Goal: Obtain resource: Download file/media

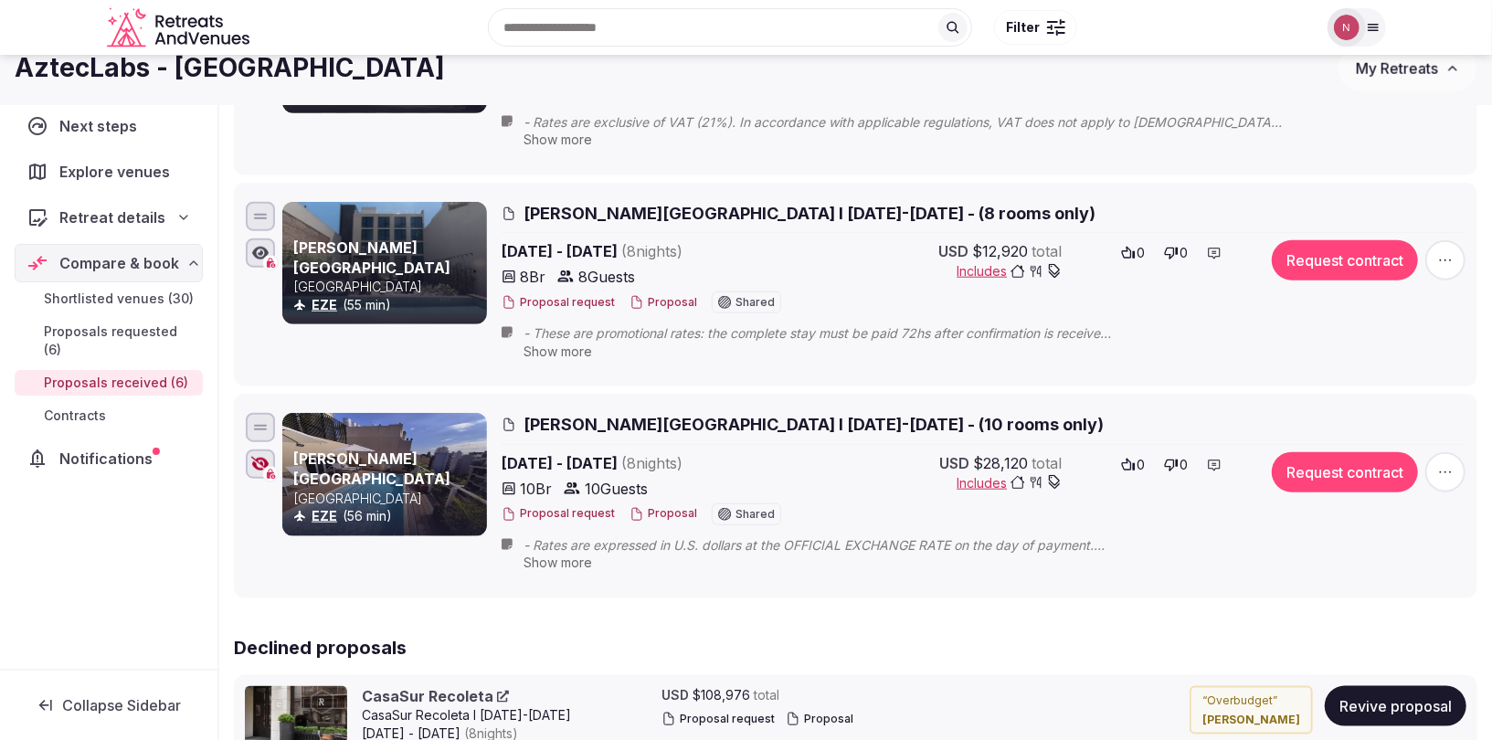
scroll to position [1043, 0]
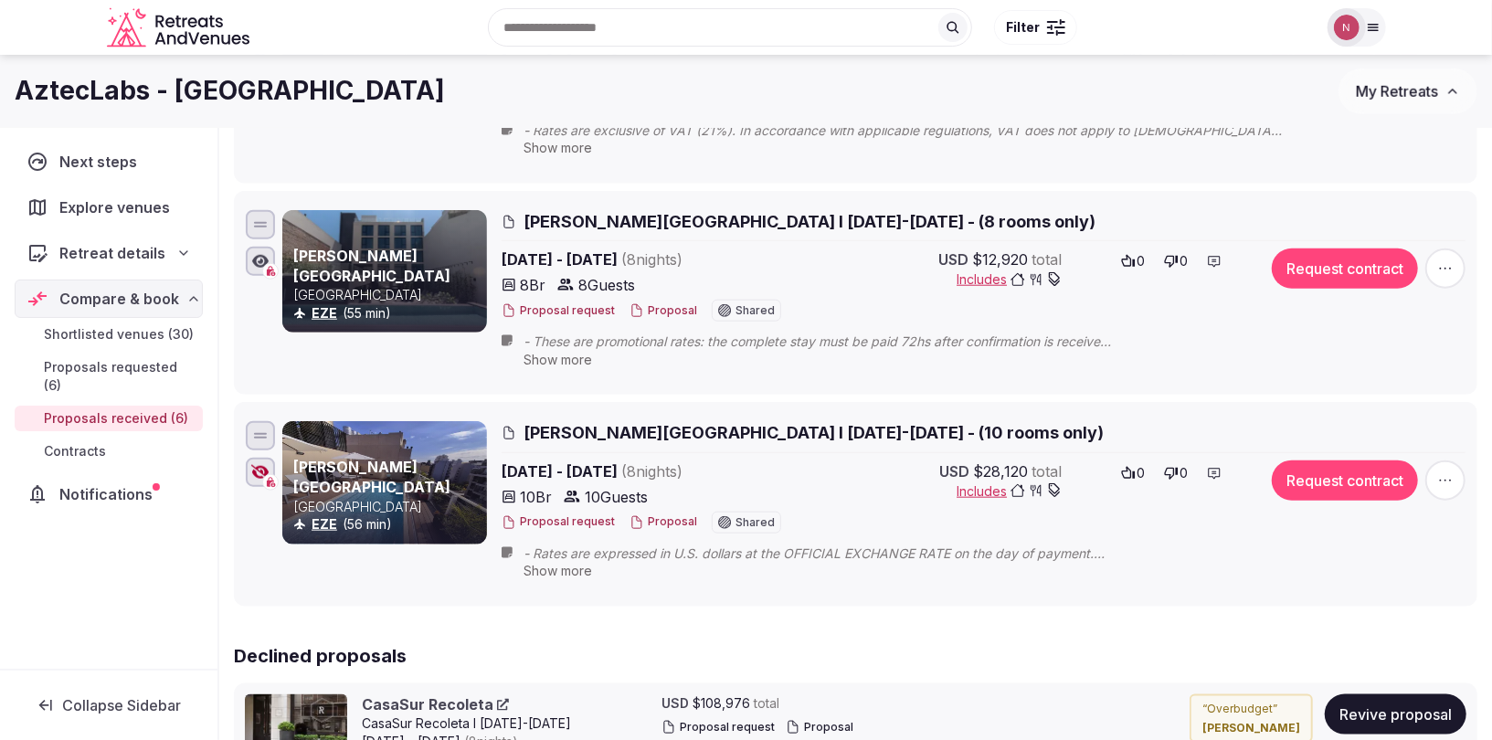
click at [680, 210] on span "Krista Boutique Hotel I 14-22 Nov 2025 - (8 rooms only)" at bounding box center [810, 221] width 572 height 23
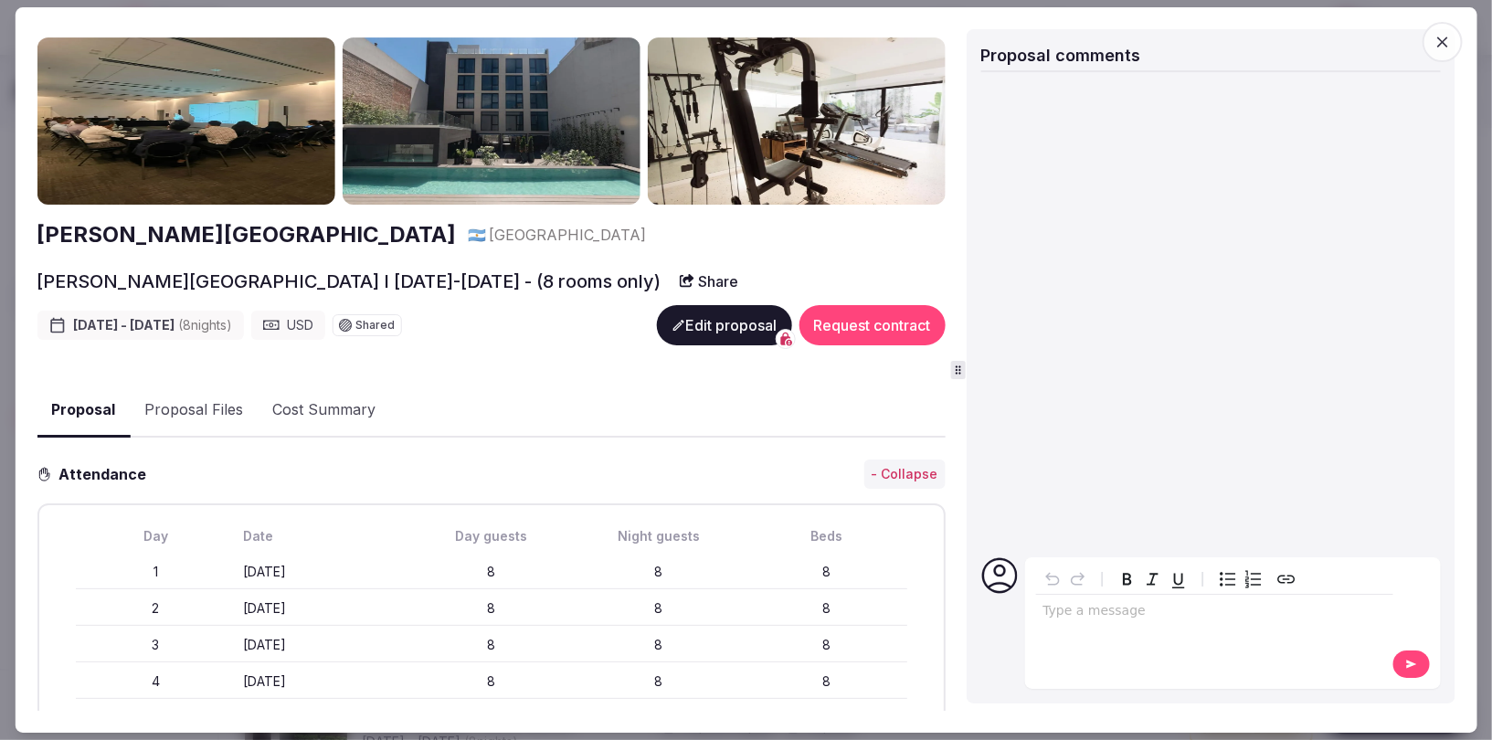
scroll to position [0, 0]
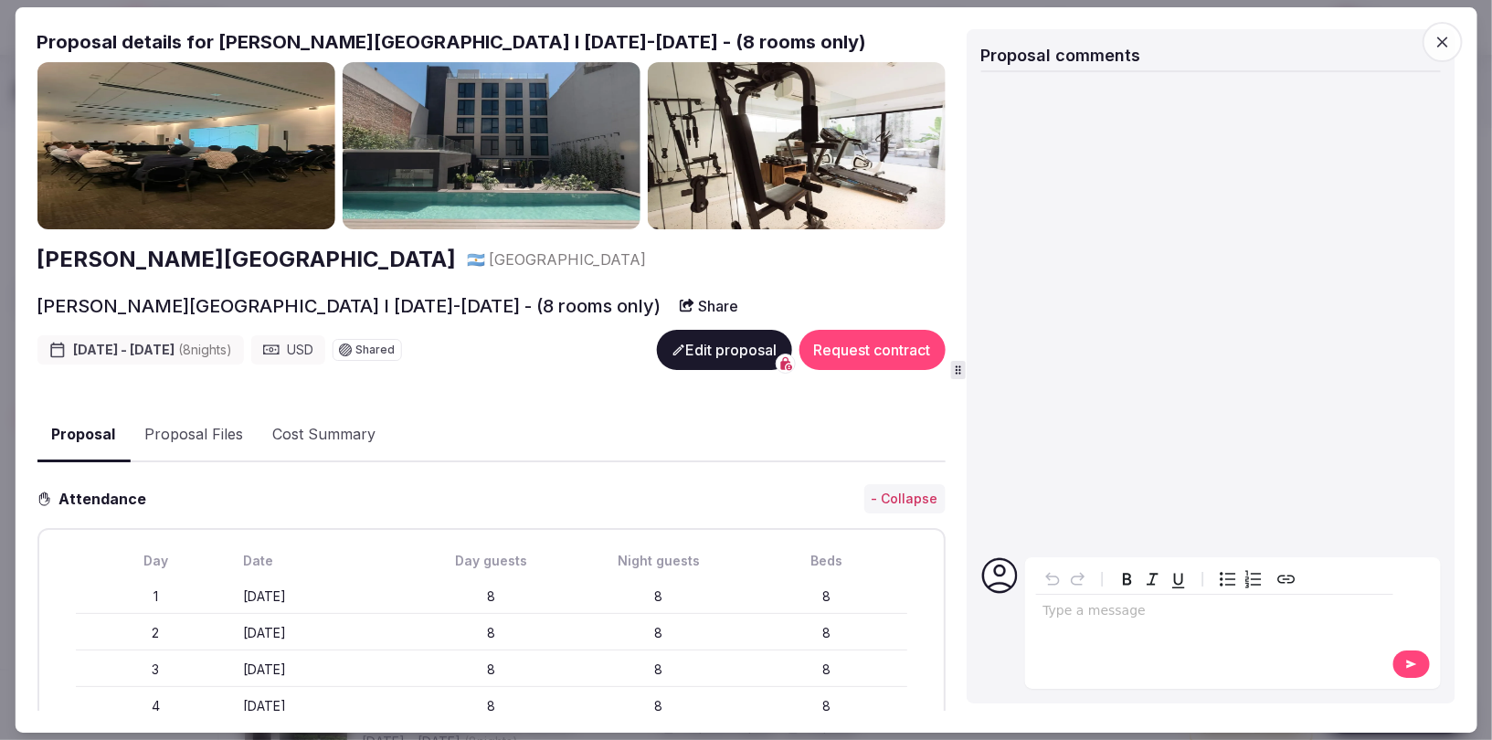
click at [1442, 39] on icon "button" at bounding box center [1442, 42] width 11 height 11
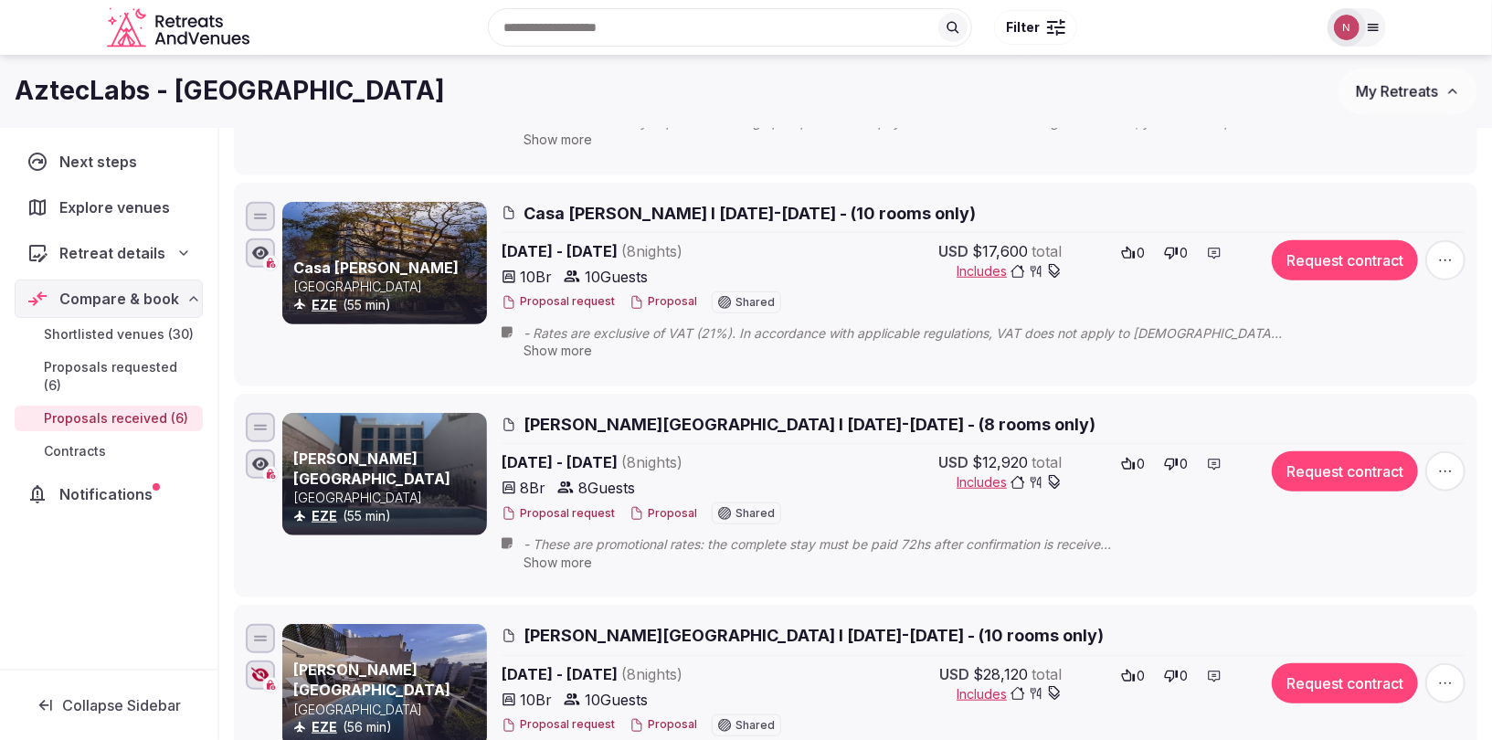
scroll to position [809, 0]
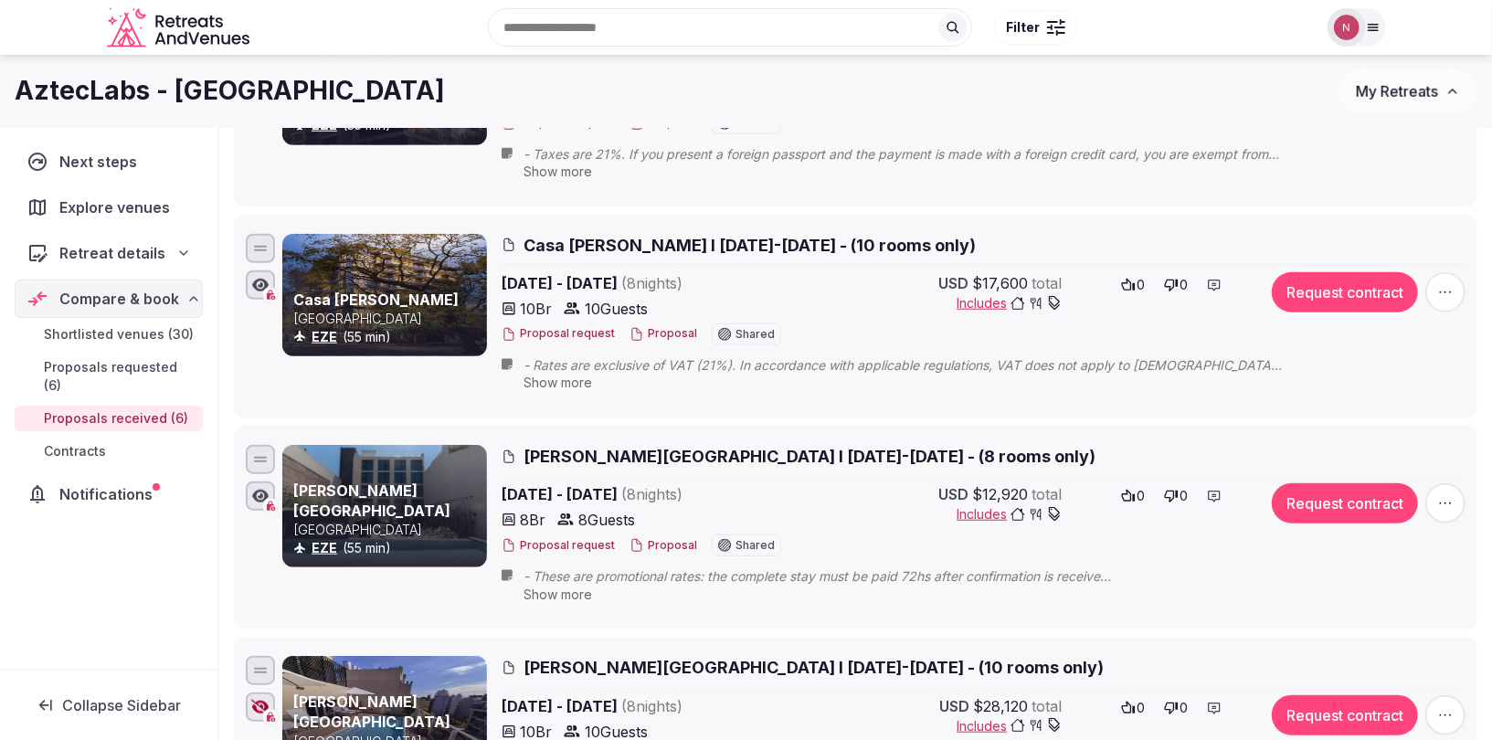
click at [630, 234] on span "Casa Joseph I 14-22 Nov 2025 - (10 rooms only)" at bounding box center [750, 245] width 452 height 23
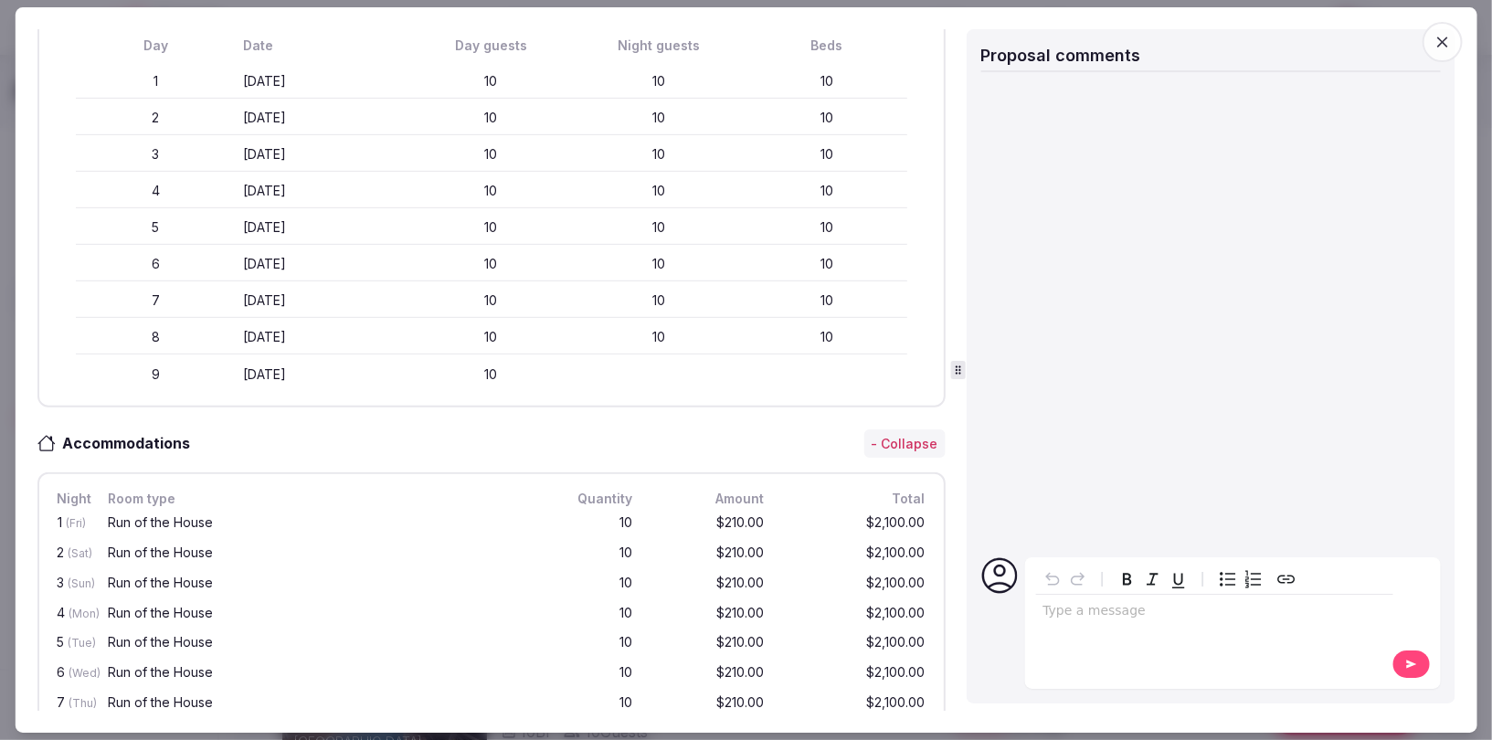
scroll to position [0, 0]
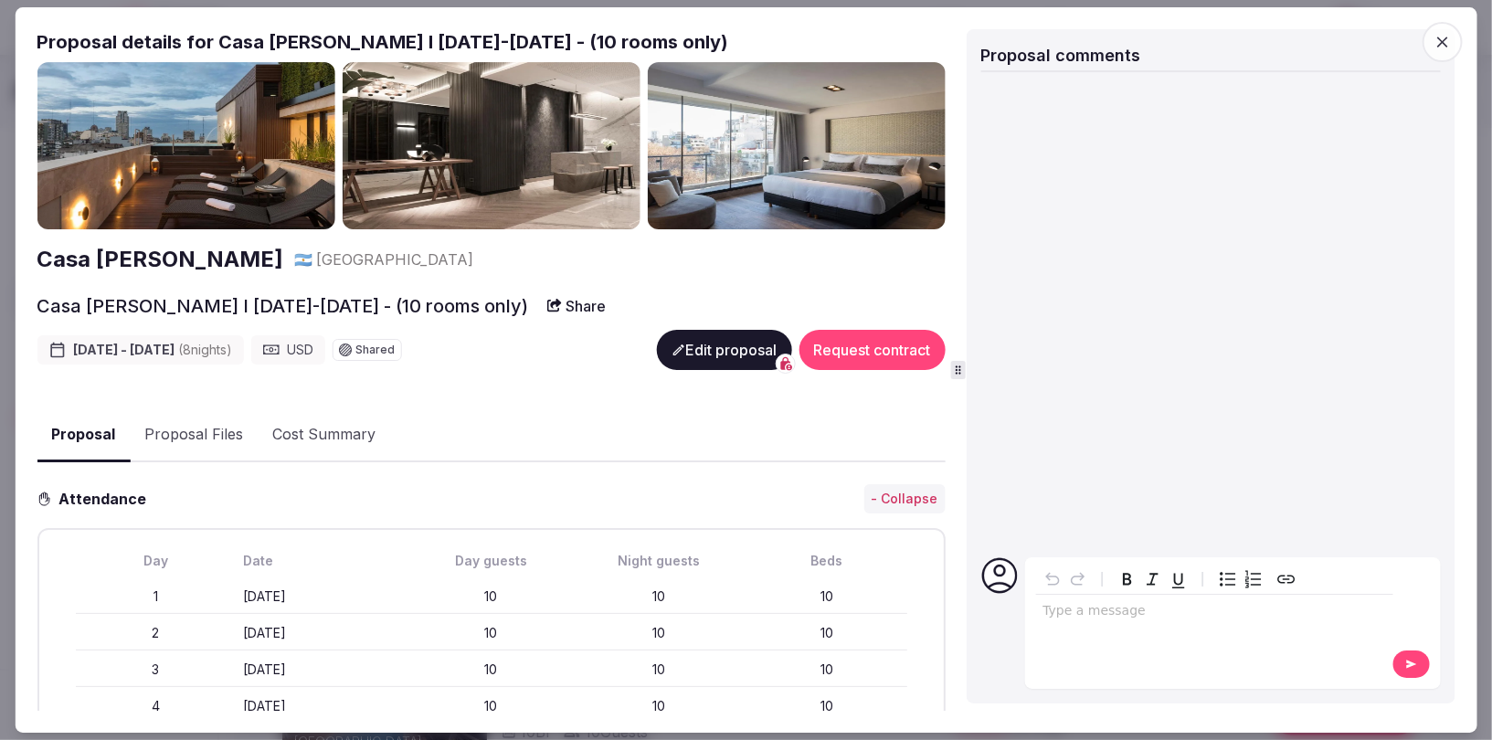
click at [1441, 43] on icon "button" at bounding box center [1442, 42] width 11 height 11
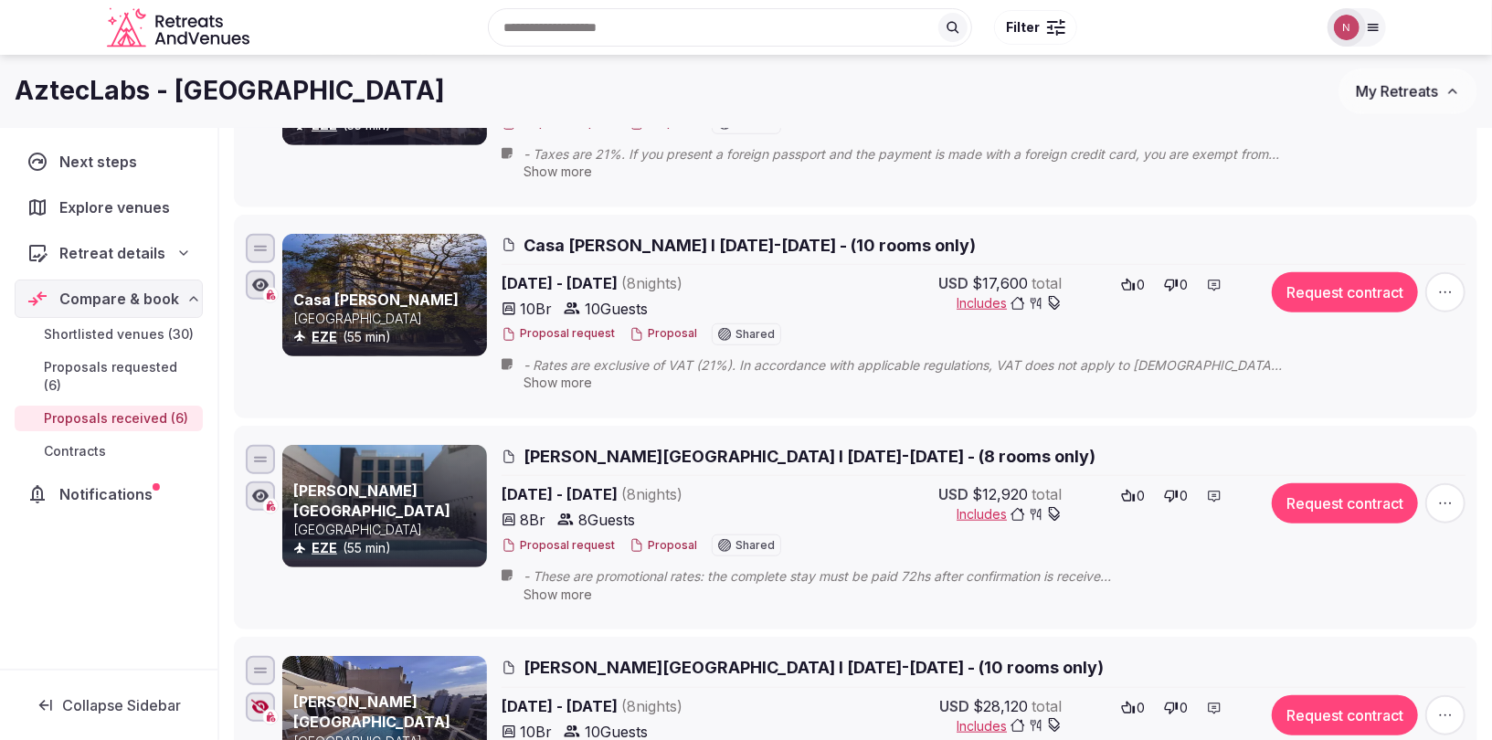
click at [615, 234] on span "Casa Joseph I 14-22 Nov 2025 - (10 rooms only)" at bounding box center [750, 245] width 452 height 23
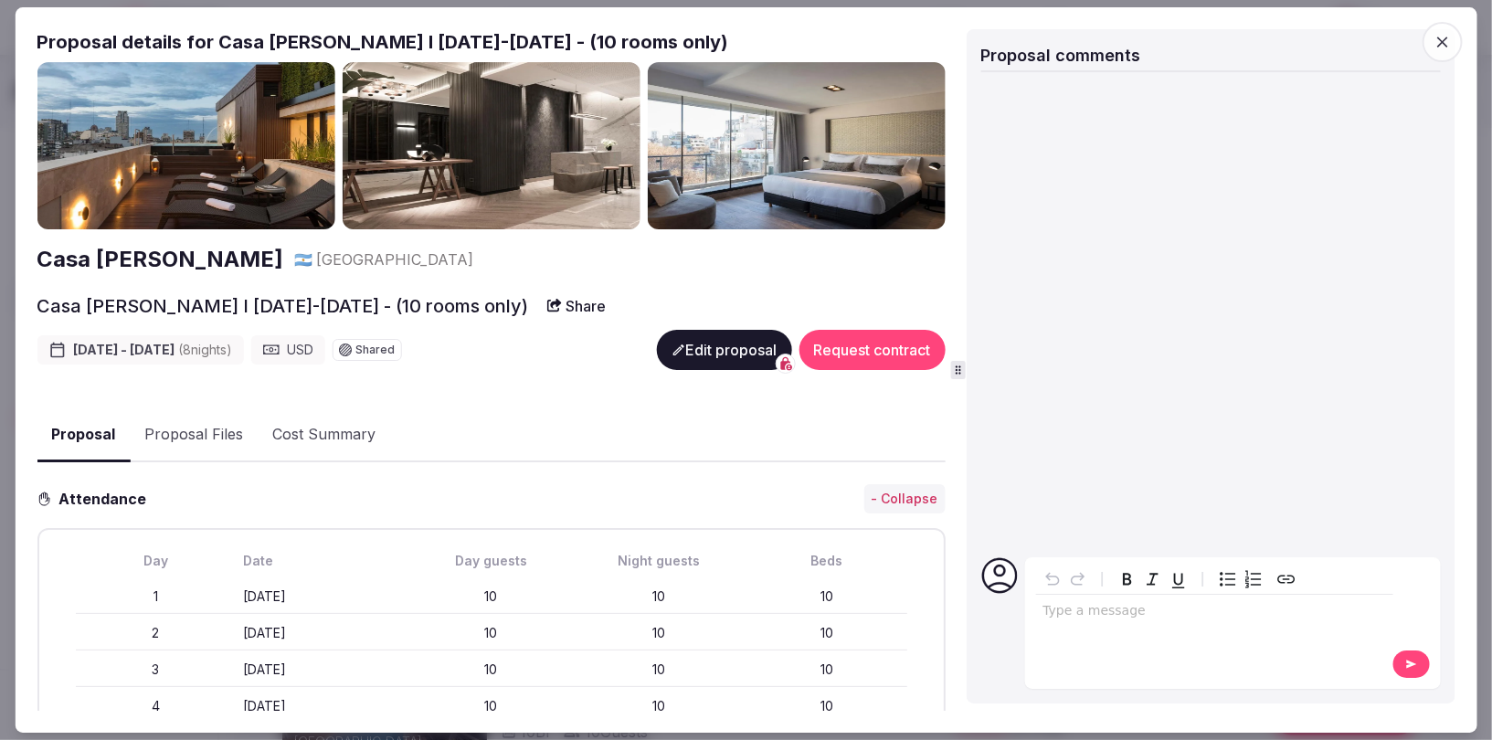
click at [1440, 46] on icon "button" at bounding box center [1443, 42] width 18 height 18
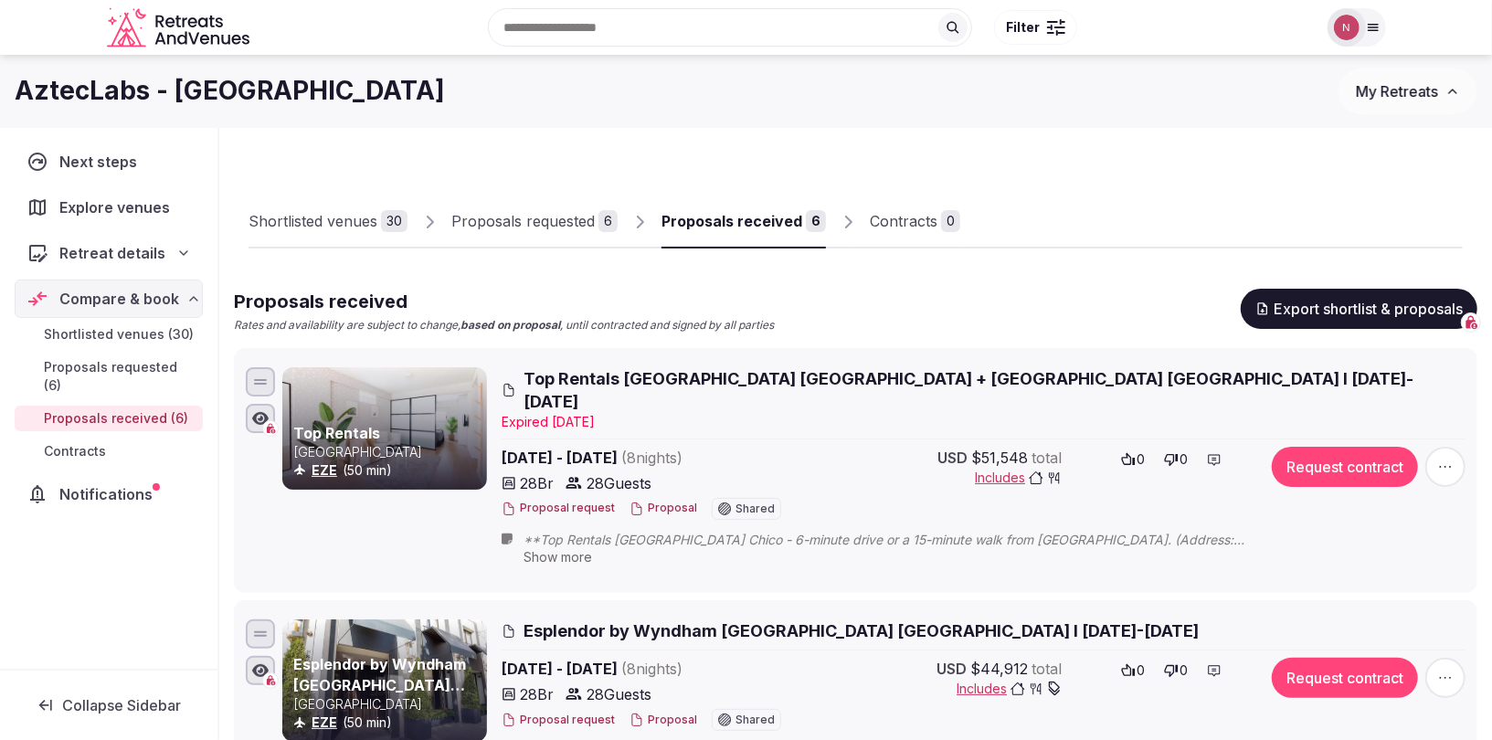
click at [665, 369] on span "Top Rentals Palermo Chico + Palermo Hollywood I 14-22 Nov 2025" at bounding box center [995, 390] width 942 height 46
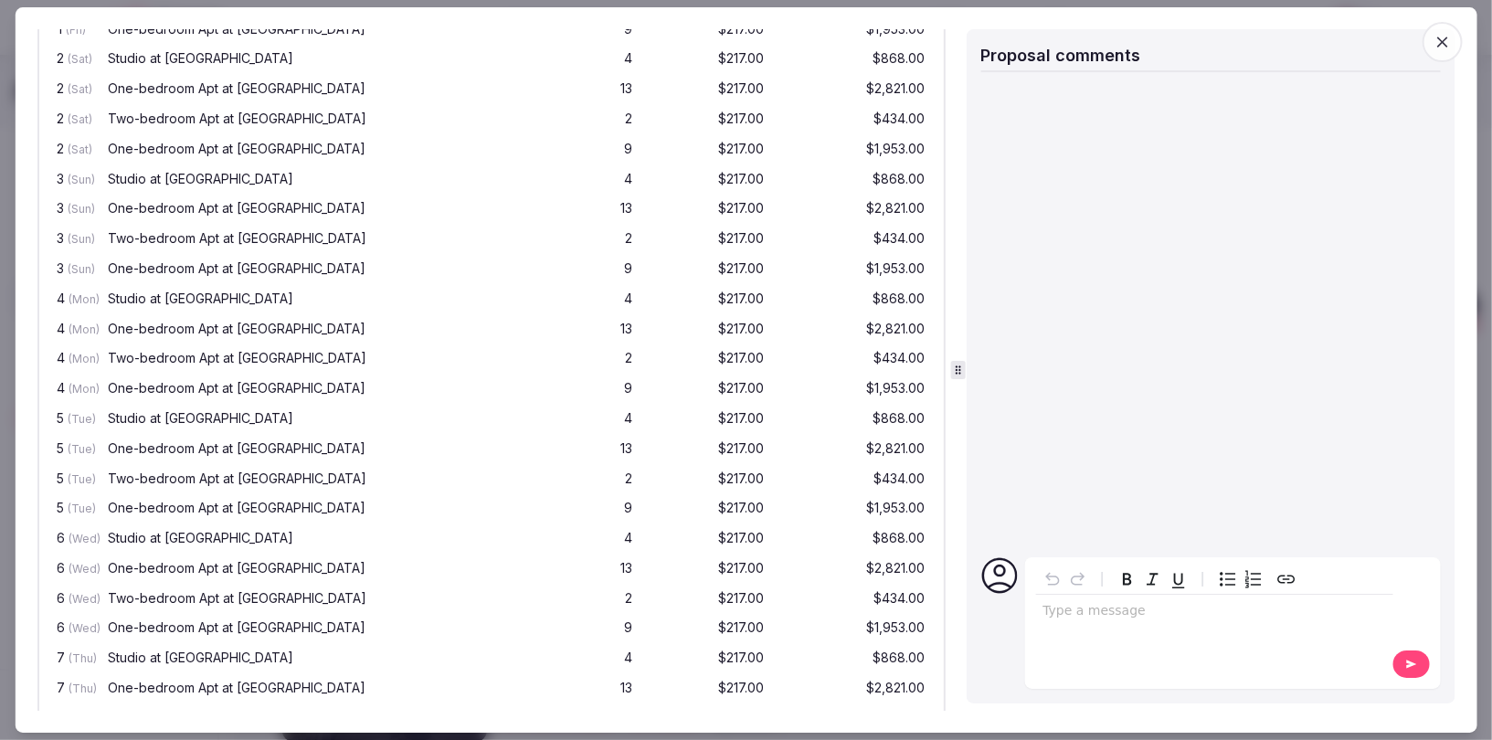
scroll to position [2222, 0]
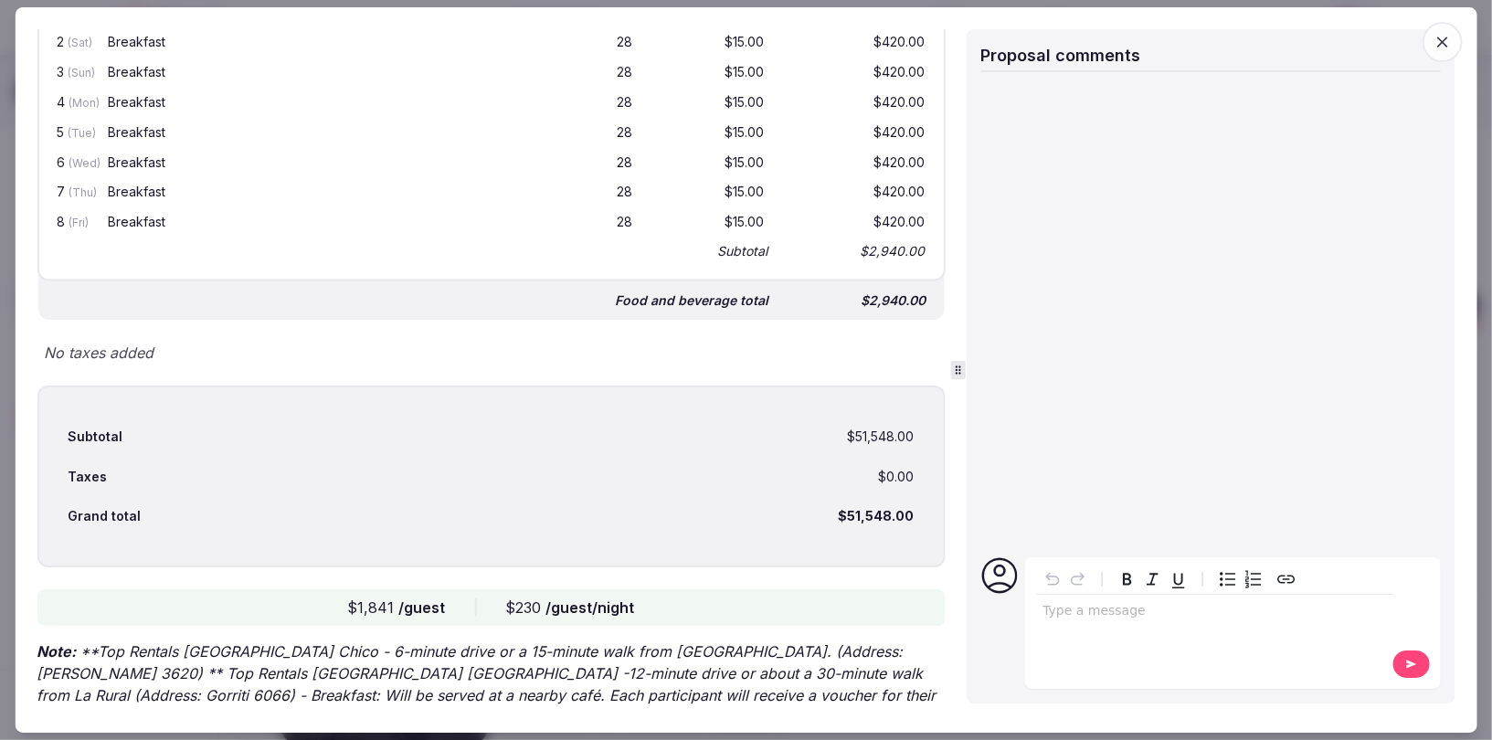
click at [1448, 43] on icon "button" at bounding box center [1443, 42] width 18 height 18
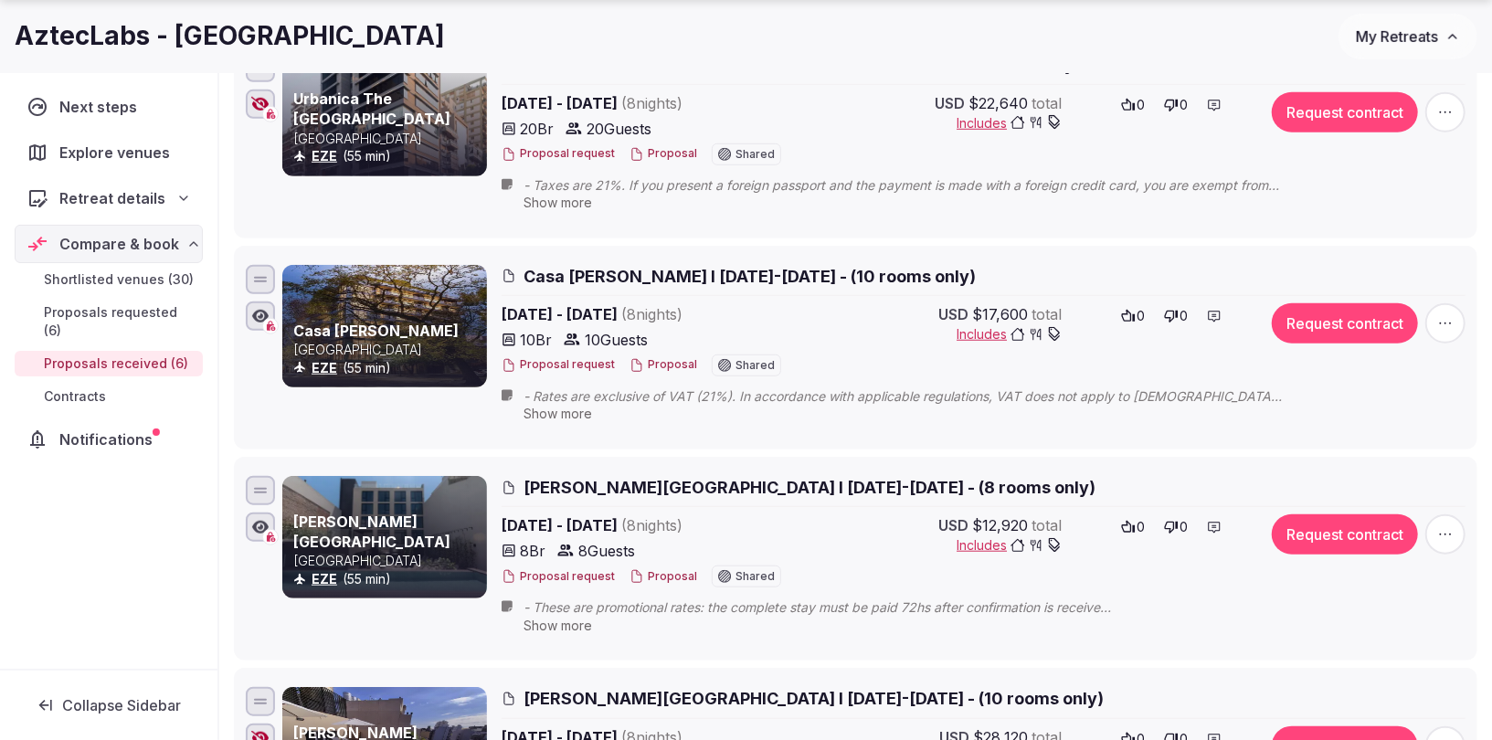
scroll to position [1041, 0]
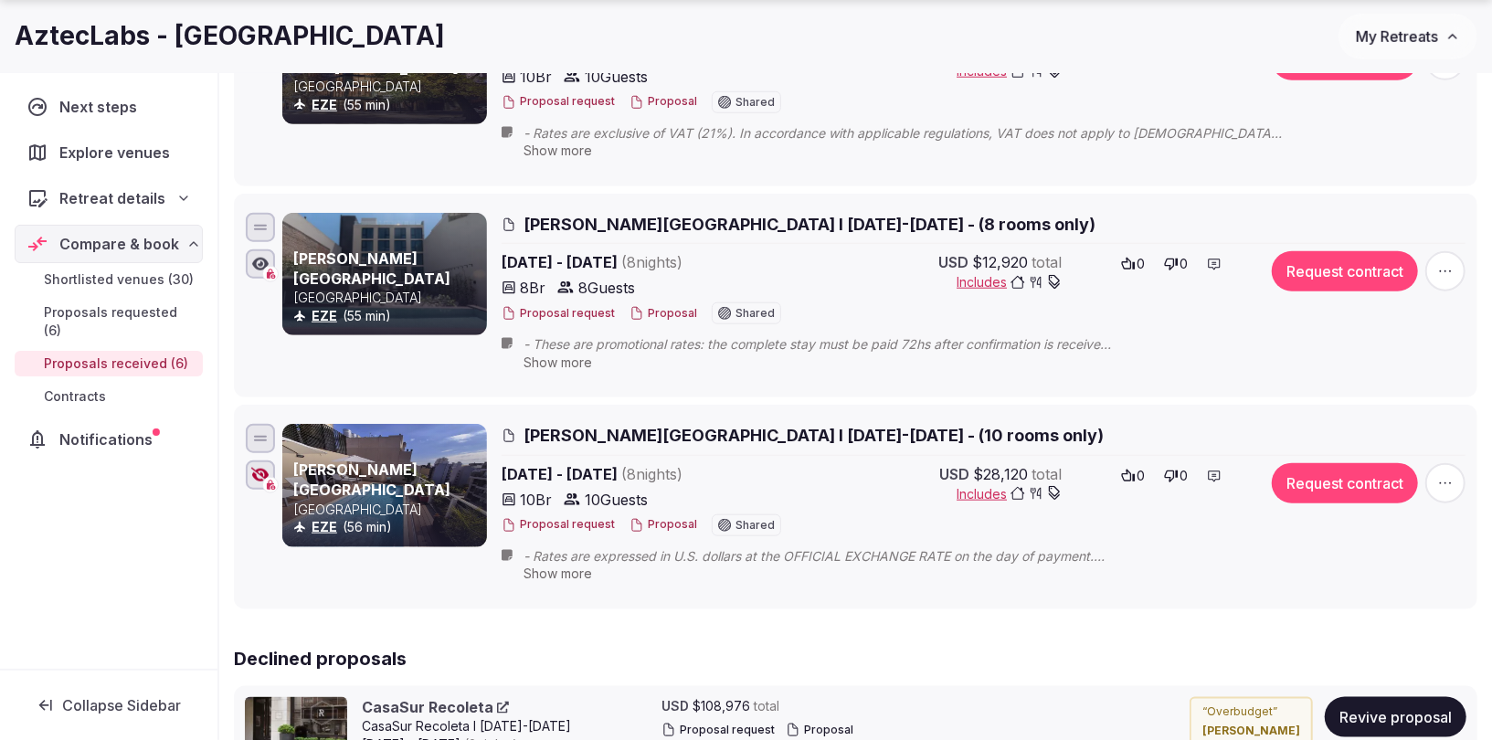
click at [627, 424] on span "Fierro Hotel Boutique I 14-22 Nov 2025 - (10 rooms only)" at bounding box center [814, 435] width 580 height 23
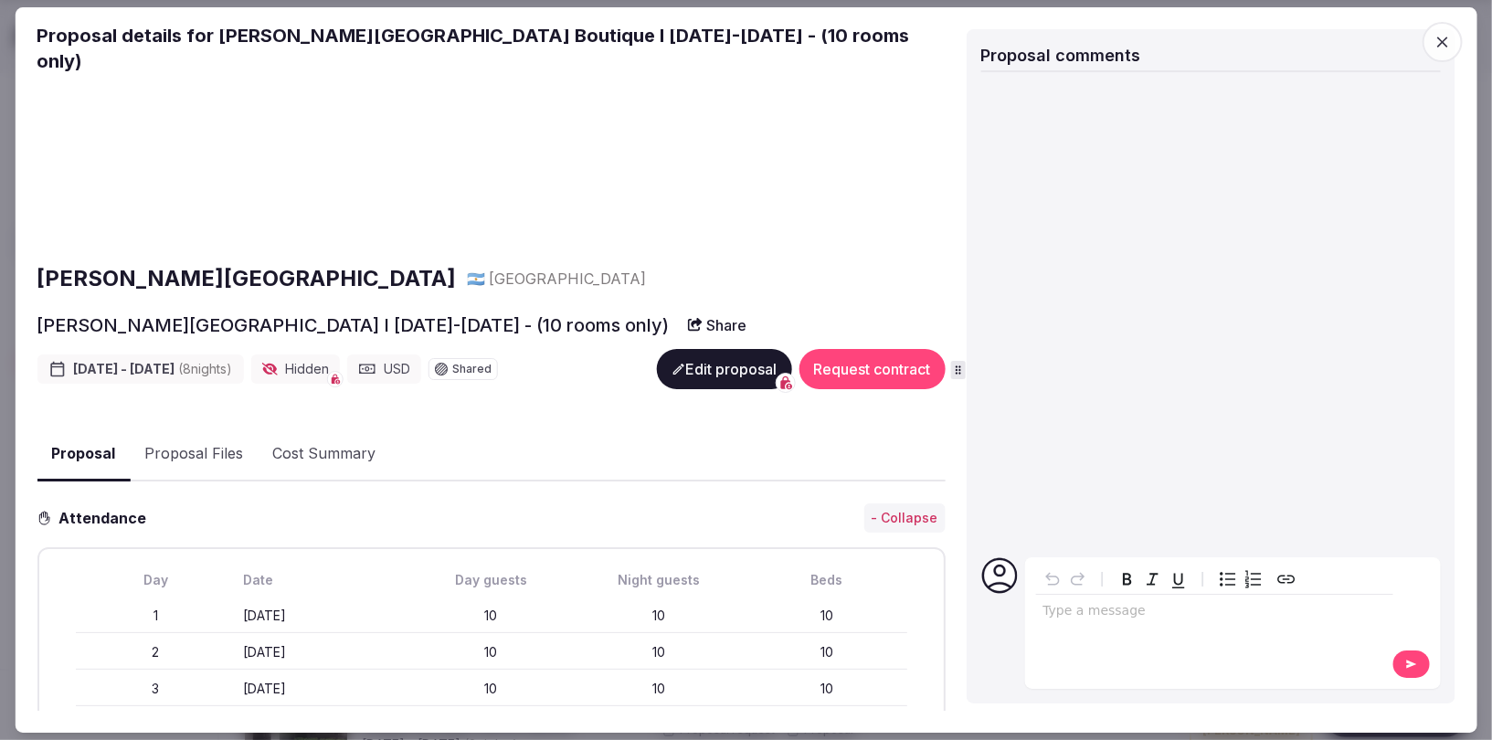
scroll to position [0, 0]
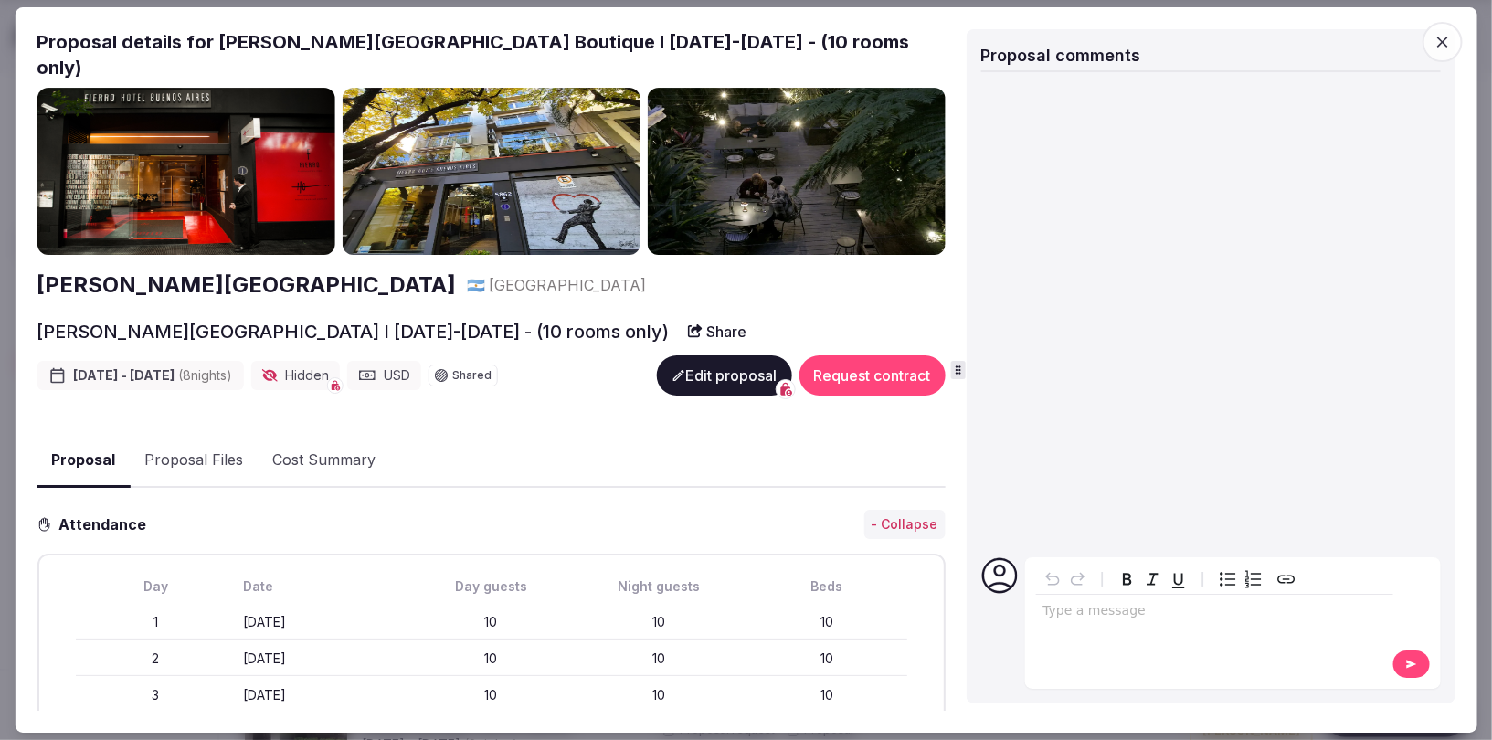
click at [1443, 39] on icon "button" at bounding box center [1443, 42] width 18 height 18
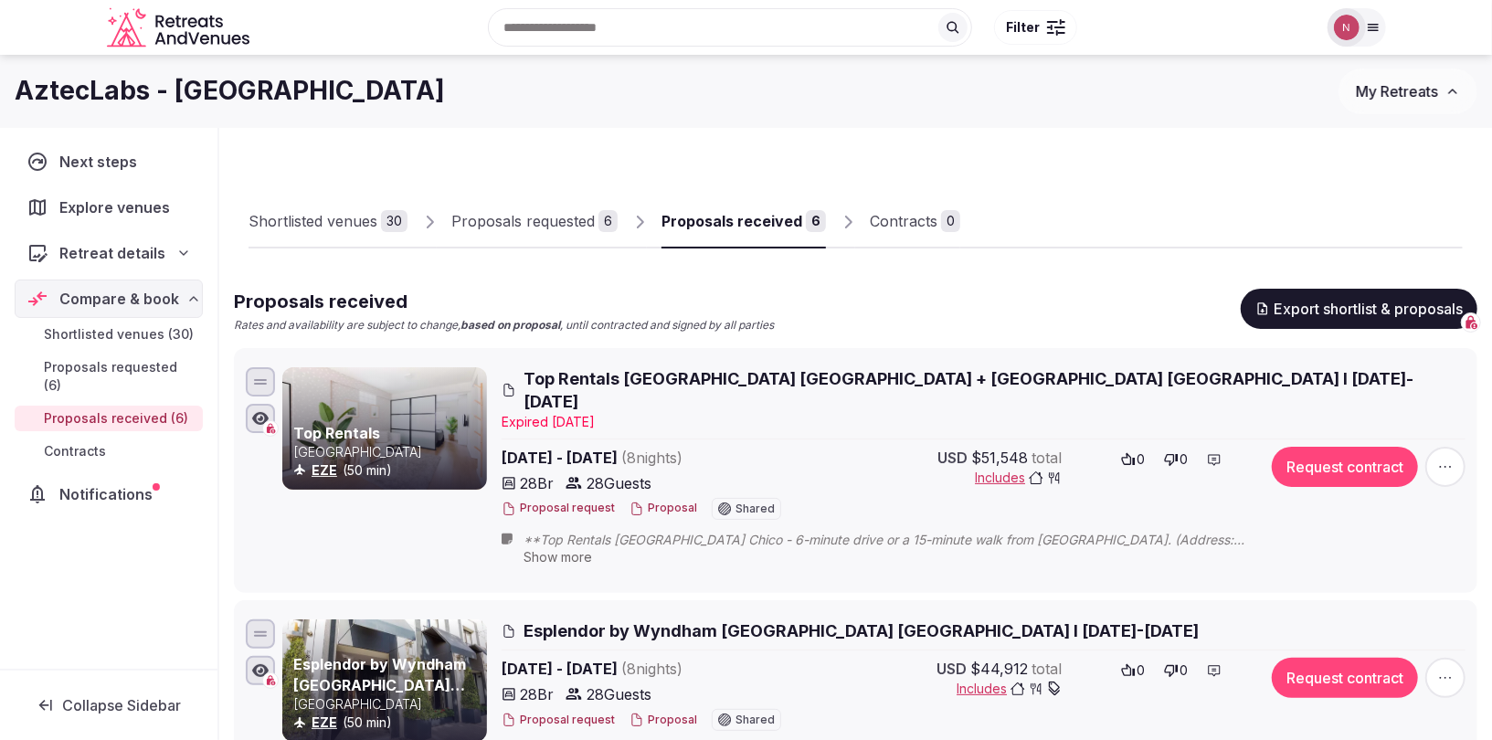
click at [590, 376] on span "Top Rentals Palermo Chico + Palermo Hollywood I 14-22 Nov 2025" at bounding box center [995, 390] width 942 height 46
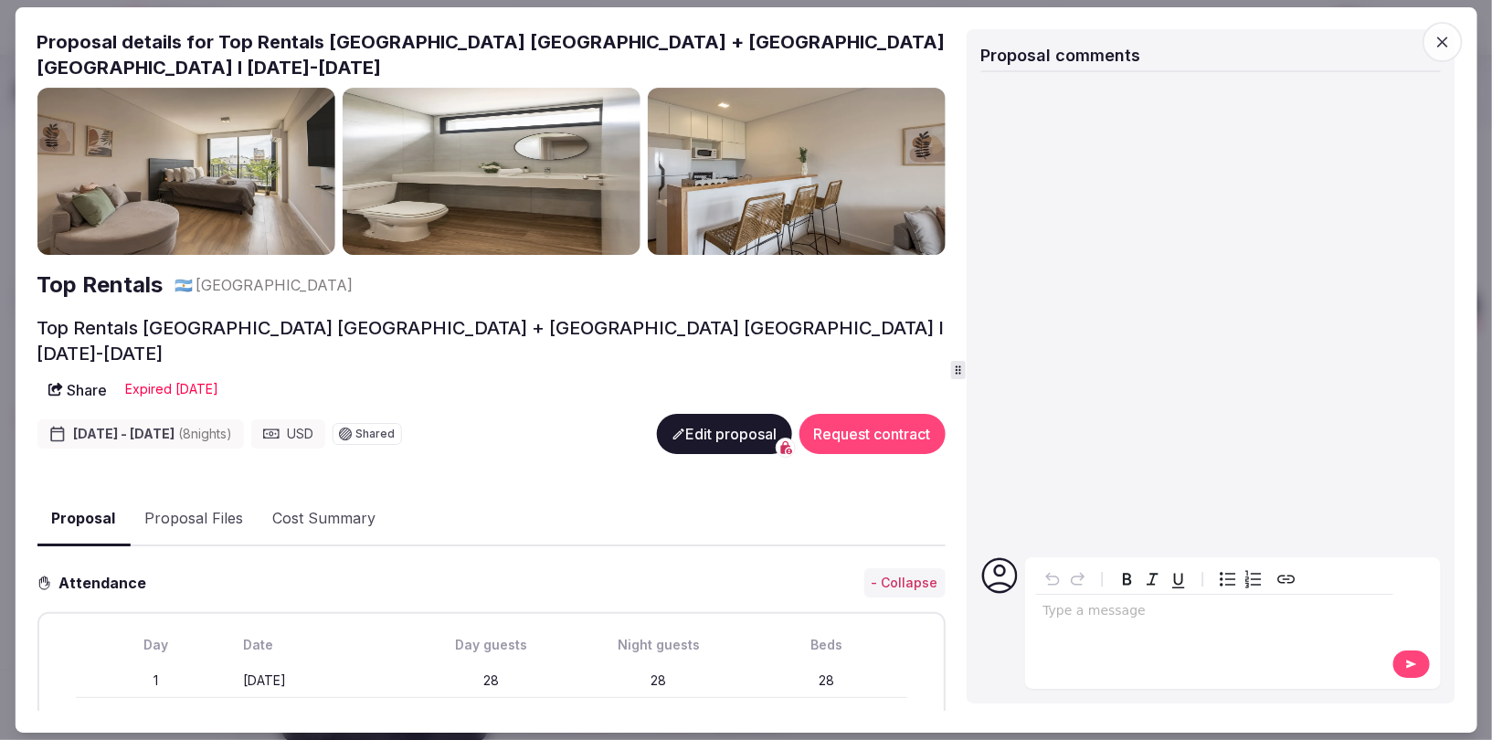
click at [171, 493] on button "Proposal Files" at bounding box center [194, 519] width 128 height 53
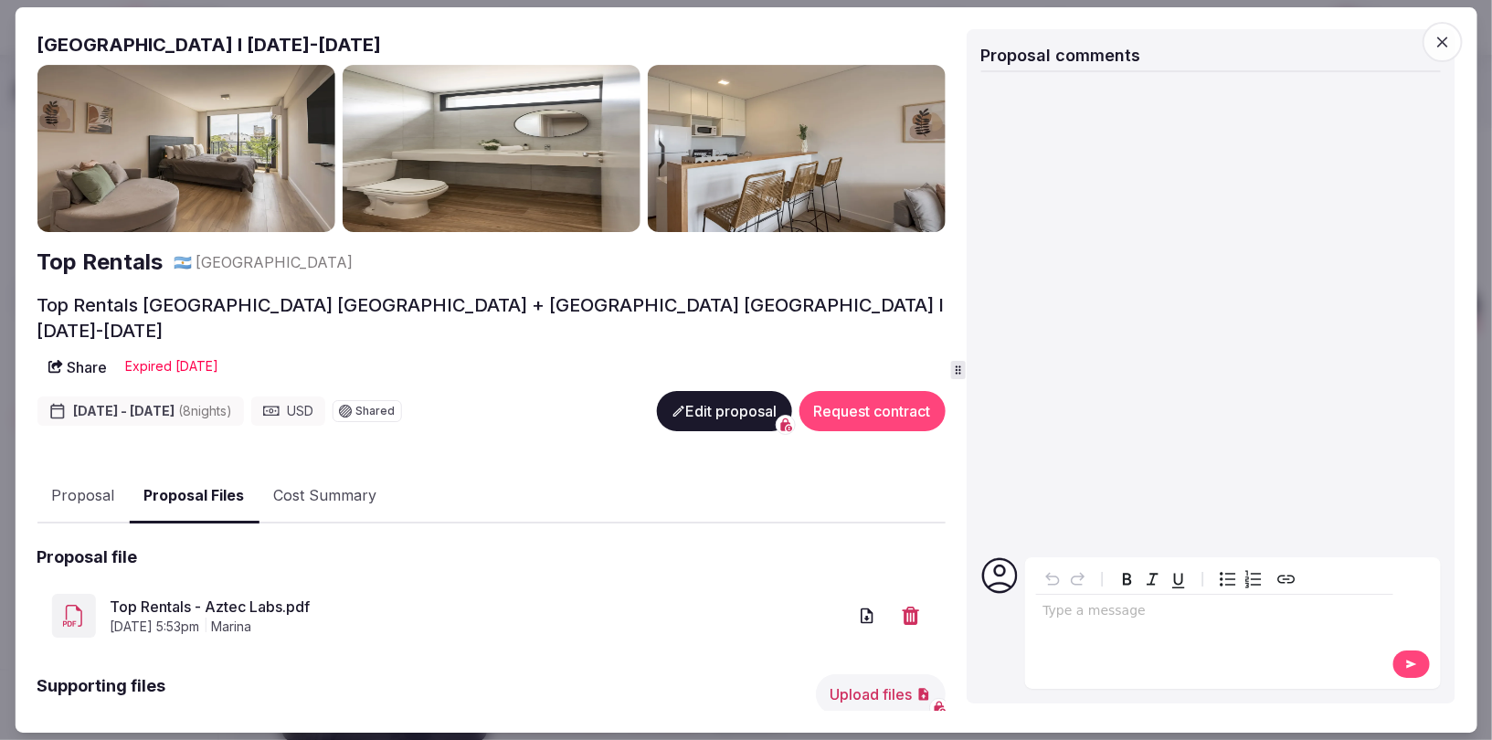
scroll to position [38, 0]
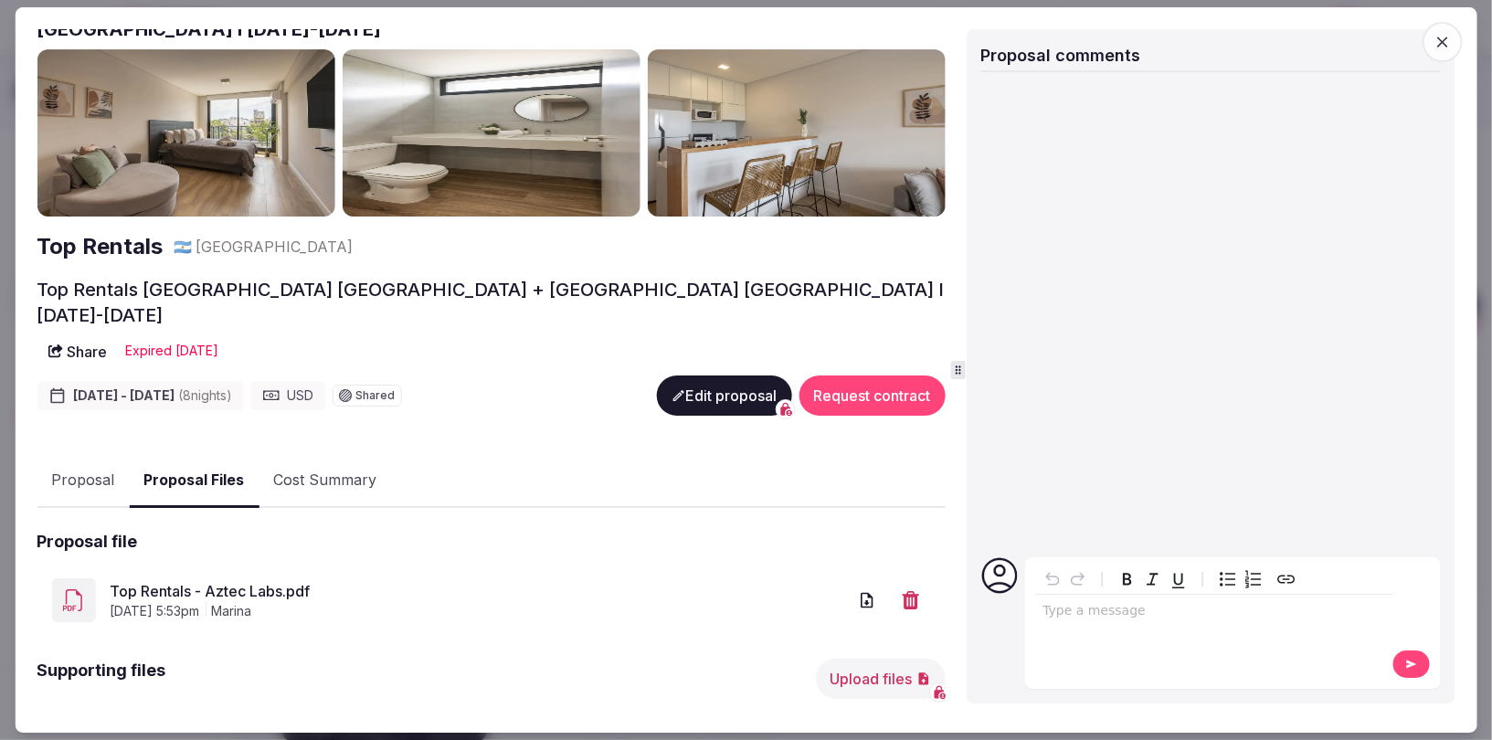
click at [163, 580] on link "Top Rentals - Aztec Labs.pdf" at bounding box center [478, 591] width 736 height 22
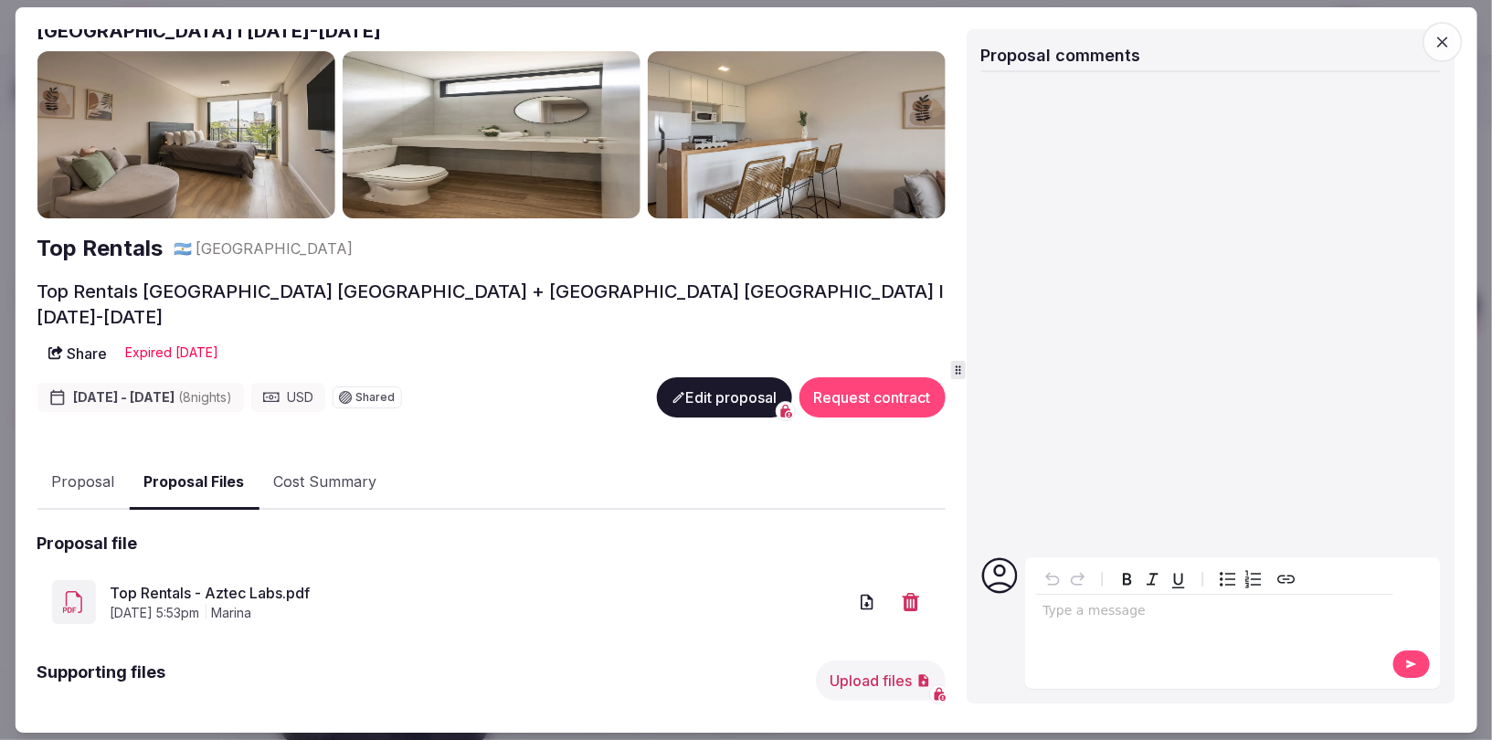
scroll to position [0, 0]
